Goal: Contribute content: Contribute content

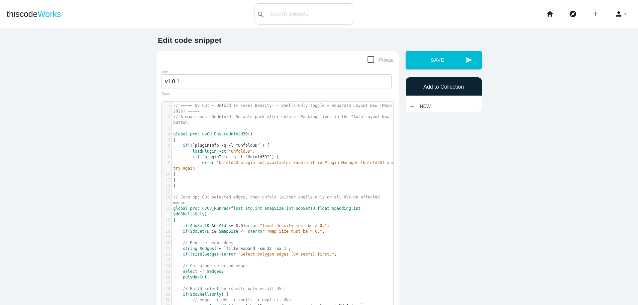
scroll to position [2, 0]
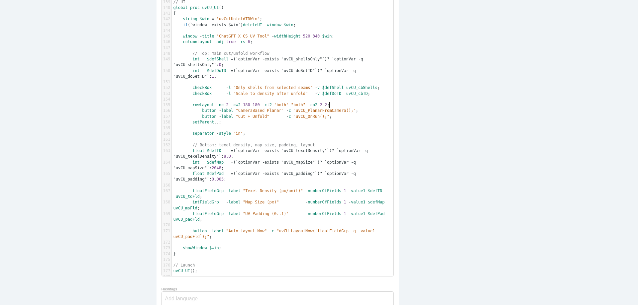
type textarea "// ===== LO Ips + Dolors (+ Ametc Adipisc) — Elitse-Doei Tempor + Incididu Utla…"
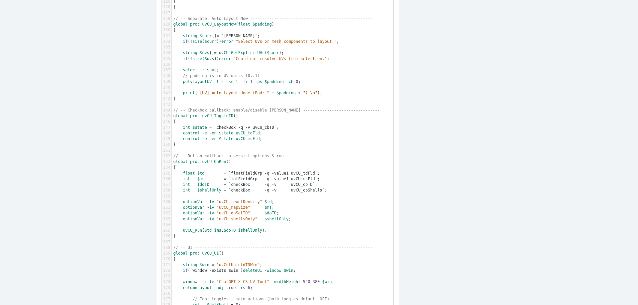
scroll to position [805, 0]
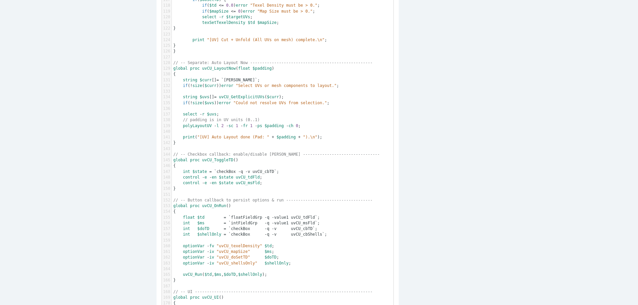
click at [255, 117] on pre "select - r $uvs ;" at bounding box center [285, 115] width 226 height 6
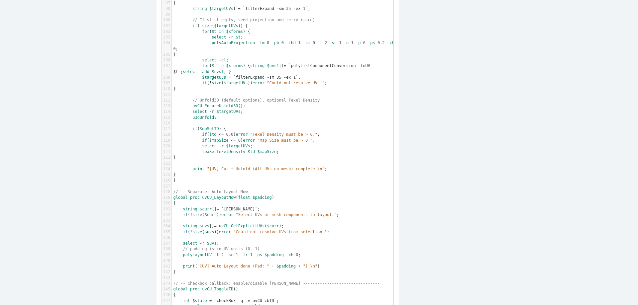
scroll to position [639, 0]
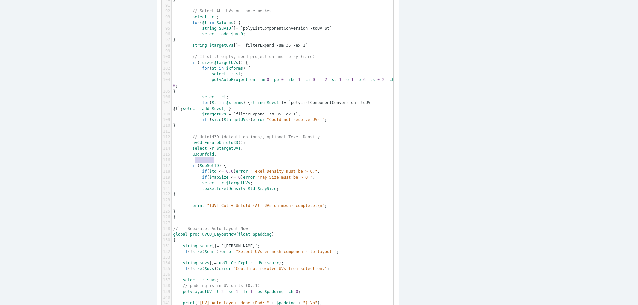
type textarea "u3dUnfold"
drag, startPoint x: 213, startPoint y: 164, endPoint x: 189, endPoint y: 161, distance: 24.1
click at [189, 157] on pre "u3dUnfold ;" at bounding box center [285, 155] width 226 height 6
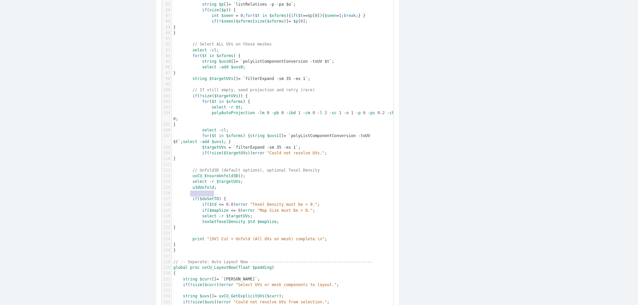
scroll to position [572, 0]
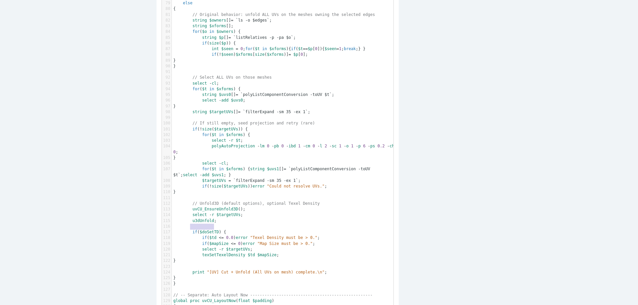
click at [214, 224] on pre "u3dUnfold ;" at bounding box center [285, 221] width 226 height 6
type textarea "u3dUnfold"
drag, startPoint x: 211, startPoint y: 228, endPoint x: 190, endPoint y: 228, distance: 21.3
click at [192, 223] on span "u3dUnfold" at bounding box center [203, 220] width 22 height 5
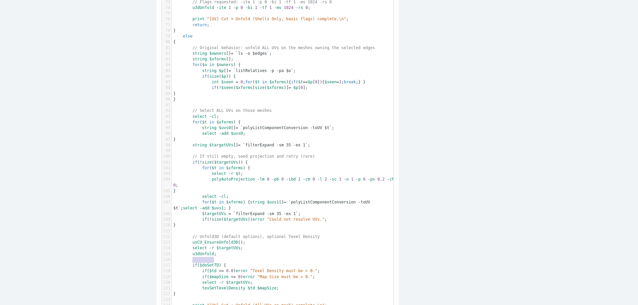
scroll to position [506, 0]
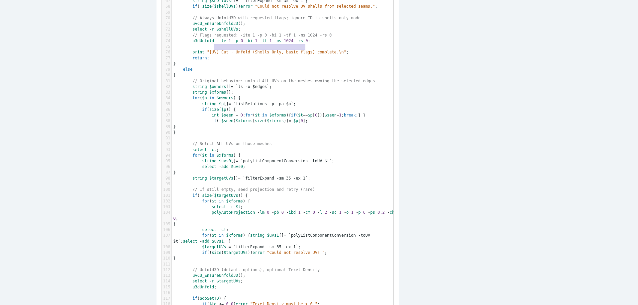
type textarea "-ite 1 -p 0 -bi 1 -tf 1 -ms 1024 -rs 0"
drag, startPoint x: 211, startPoint y: 47, endPoint x: 305, endPoint y: 47, distance: 93.6
click at [305, 43] on span "u3dUnfold - ite 1 - p 0 - bi 1 - tf 1 - ms 1024 - rs 0 ;" at bounding box center [241, 41] width 137 height 5
type textarea "// Flags requested: -ite 1 -p 0 -bi 1 -tf 1 -ms 1024 -rs 0"
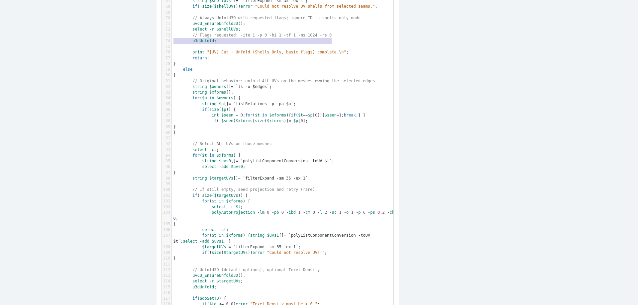
drag, startPoint x: 334, startPoint y: 41, endPoint x: 169, endPoint y: 43, distance: 165.4
click at [169, 43] on div "xxxxxxxxxx 1 // ===== UV Cut + Unfold (Texel Density) — Shells-Only + Separate …" at bounding box center [282, 253] width 241 height 1314
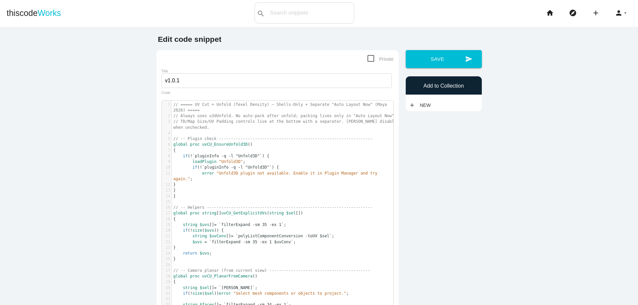
scroll to position [0, 0]
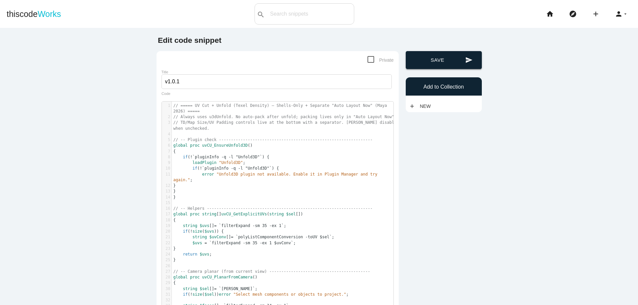
click at [433, 65] on button "send Save" at bounding box center [443, 60] width 76 height 18
click at [428, 57] on button "send Save" at bounding box center [443, 60] width 76 height 18
click at [254, 142] on span "// -- Plugin check ------------------------------------------------------------…" at bounding box center [272, 139] width 199 height 5
type textarea "// ===== LO Ips + Dolors (Ametc Adipisc) — Elitse-Doei + Temporin "Utla Etdolo …"
